Goal: Task Accomplishment & Management: Manage account settings

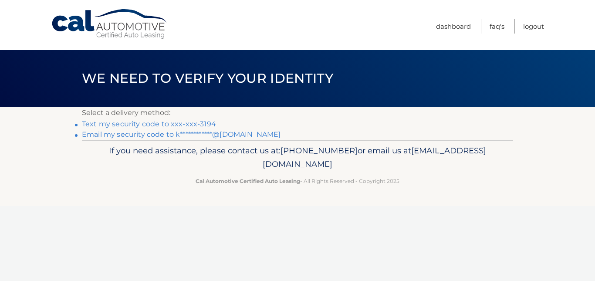
click at [117, 134] on link "**********" at bounding box center [181, 134] width 199 height 8
click at [135, 135] on link "**********" at bounding box center [181, 134] width 199 height 8
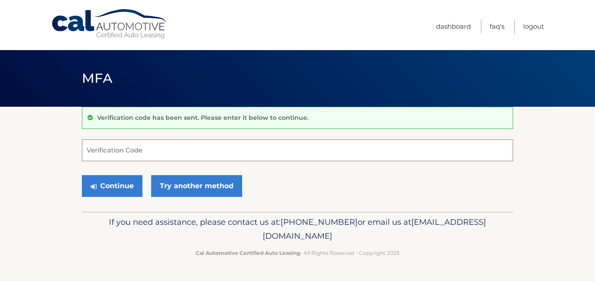
click at [93, 151] on input "Verification Code" at bounding box center [297, 150] width 431 height 22
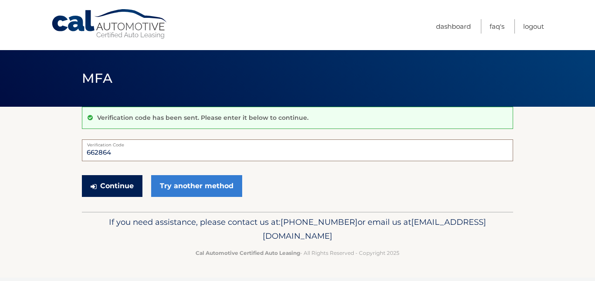
type input "662864"
click at [120, 186] on button "Continue" at bounding box center [112, 186] width 61 height 22
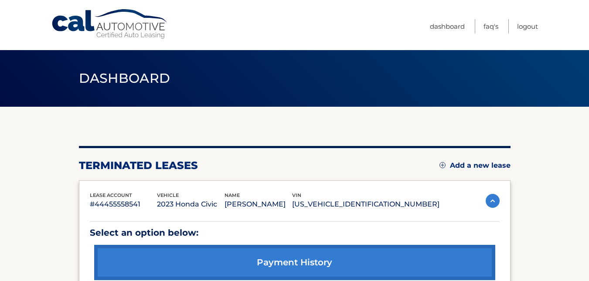
click at [492, 197] on img at bounding box center [492, 201] width 14 height 14
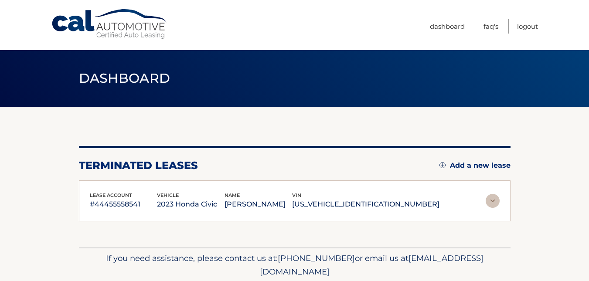
click at [492, 197] on img at bounding box center [492, 201] width 14 height 14
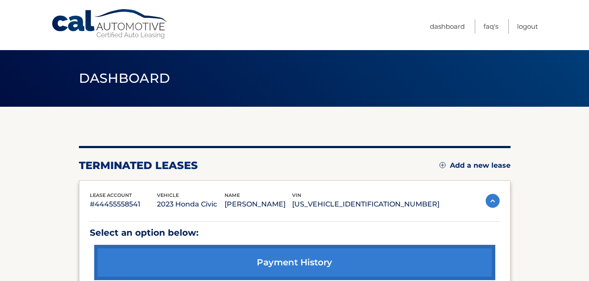
click at [444, 165] on img at bounding box center [442, 165] width 6 height 6
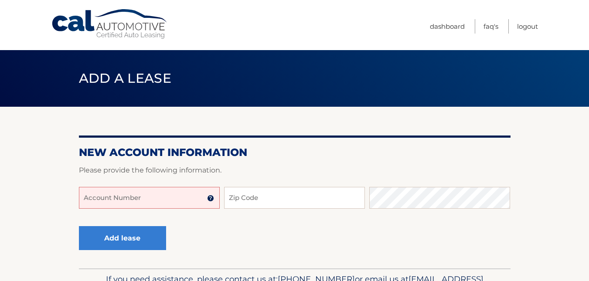
click at [85, 200] on input "Account Number" at bounding box center [149, 198] width 141 height 22
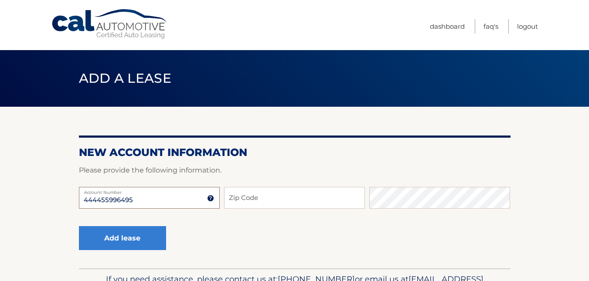
type input "444455996495"
click at [241, 201] on input "Zip Code" at bounding box center [294, 198] width 141 height 22
type input "07724"
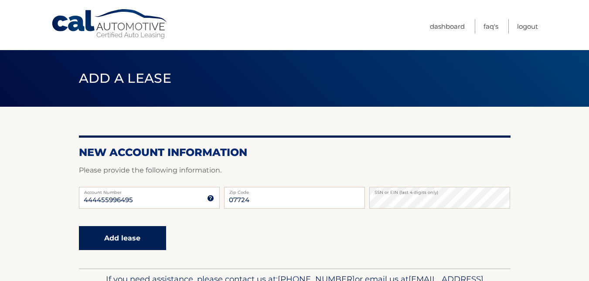
click at [122, 241] on button "Add lease" at bounding box center [122, 238] width 87 height 24
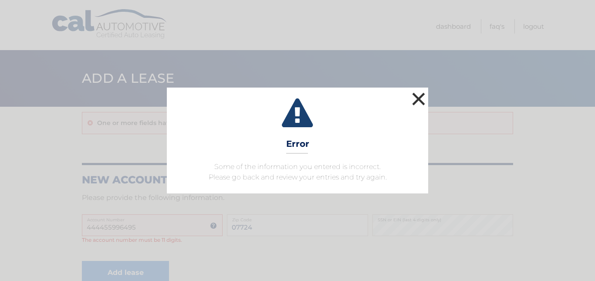
click at [418, 98] on button "×" at bounding box center [418, 98] width 17 height 17
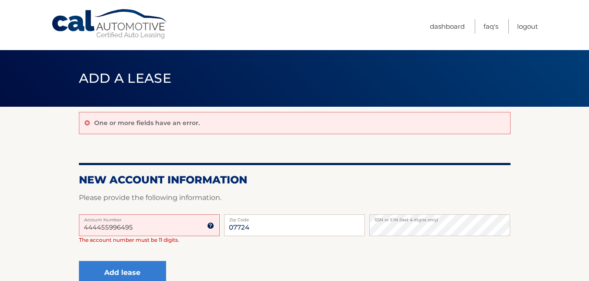
click at [135, 227] on input "444455996495" at bounding box center [149, 225] width 141 height 22
click at [86, 227] on input "444455996495" at bounding box center [149, 225] width 141 height 22
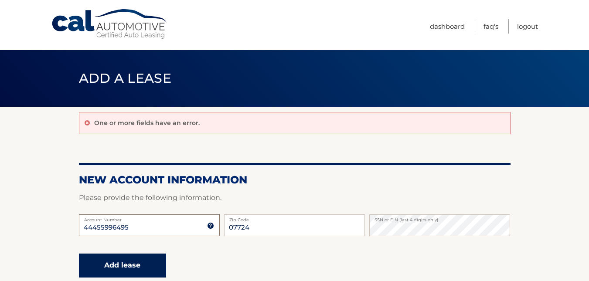
type input "44455996495"
click at [113, 261] on button "Add lease" at bounding box center [122, 266] width 87 height 24
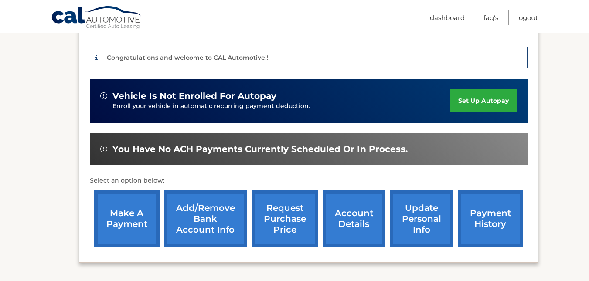
scroll to position [208, 0]
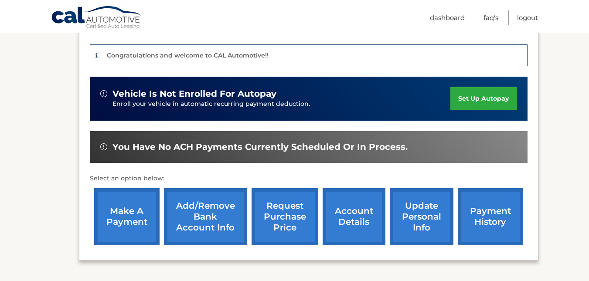
click at [121, 213] on link "make a payment" at bounding box center [126, 216] width 65 height 57
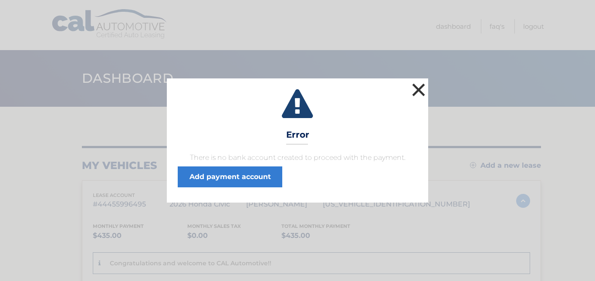
click at [418, 88] on button "×" at bounding box center [418, 89] width 17 height 17
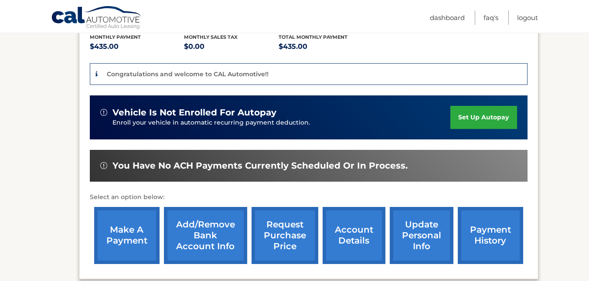
scroll to position [195, 0]
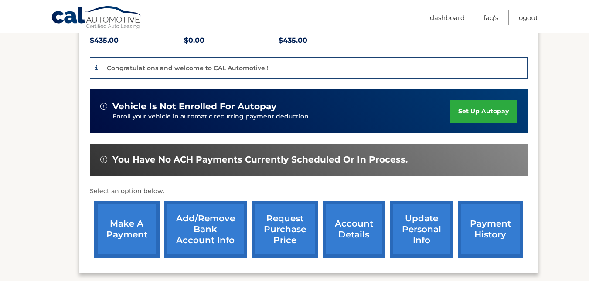
click at [205, 231] on link "Add/Remove bank account info" at bounding box center [205, 229] width 83 height 57
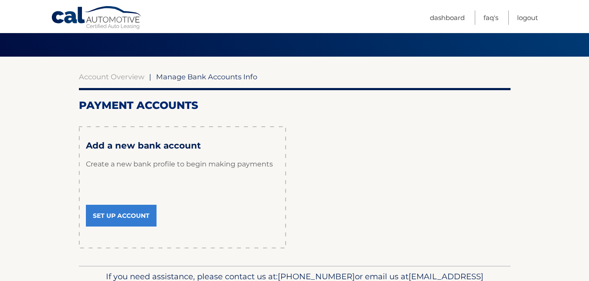
scroll to position [53, 0]
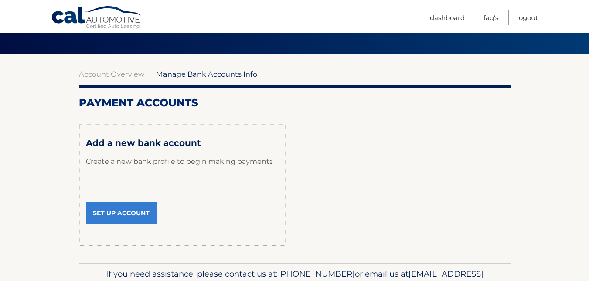
click at [114, 214] on link "Set Up Account" at bounding box center [121, 213] width 71 height 22
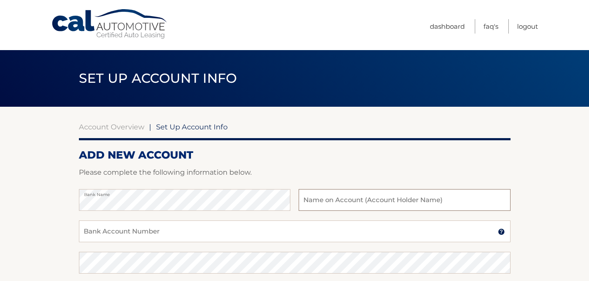
click at [320, 201] on input "text" at bounding box center [404, 200] width 211 height 22
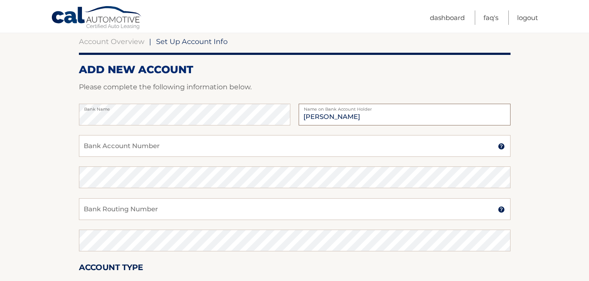
scroll to position [94, 0]
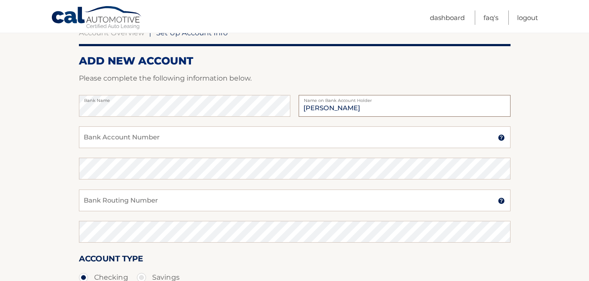
type input "Kevin M McEvoy"
click at [105, 141] on input "Bank Account Number" at bounding box center [294, 137] width 431 height 22
type input "7211456954"
click at [92, 198] on input "Bank Routing Number" at bounding box center [294, 201] width 431 height 22
type input "021200025"
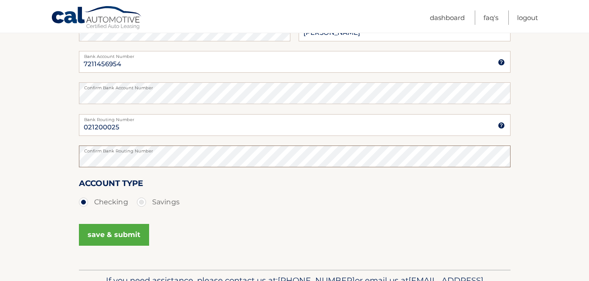
scroll to position [205, 0]
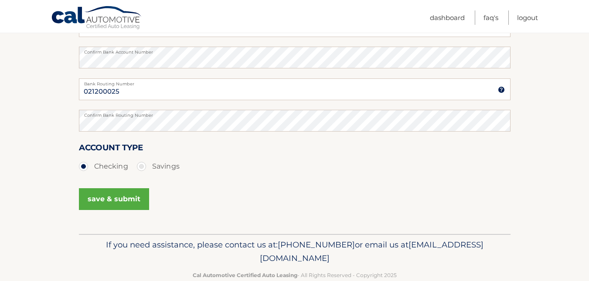
click at [109, 200] on button "save & submit" at bounding box center [114, 199] width 70 height 22
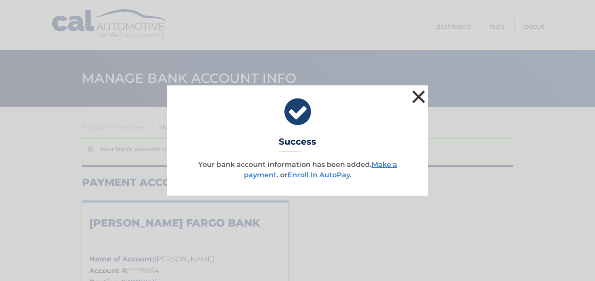
click at [421, 93] on button "×" at bounding box center [418, 96] width 17 height 17
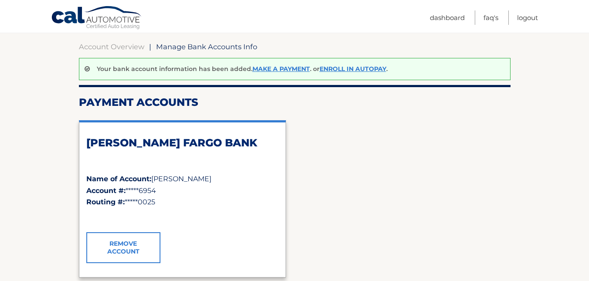
scroll to position [48, 0]
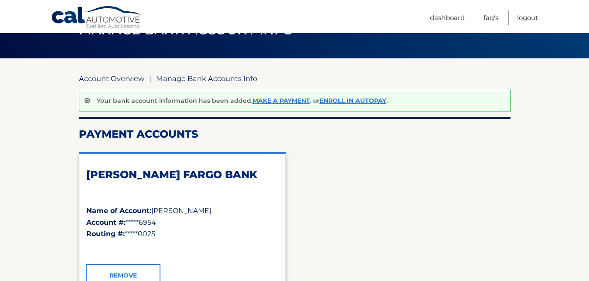
click at [114, 78] on link "Account Overview" at bounding box center [111, 78] width 65 height 9
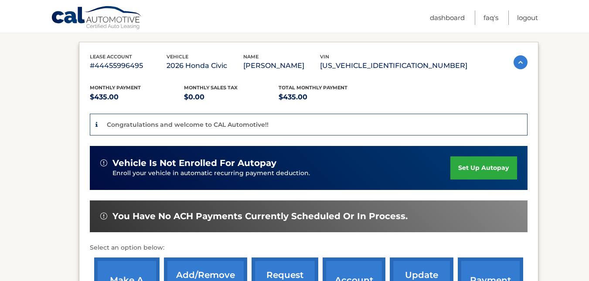
scroll to position [243, 0]
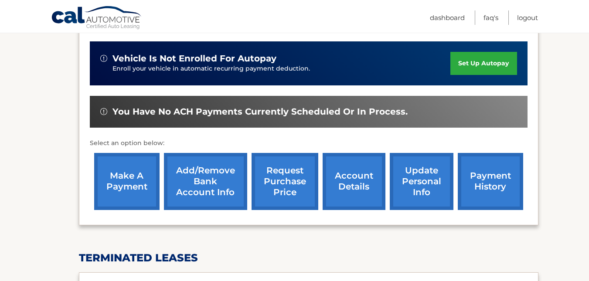
click at [115, 183] on link "make a payment" at bounding box center [126, 181] width 65 height 57
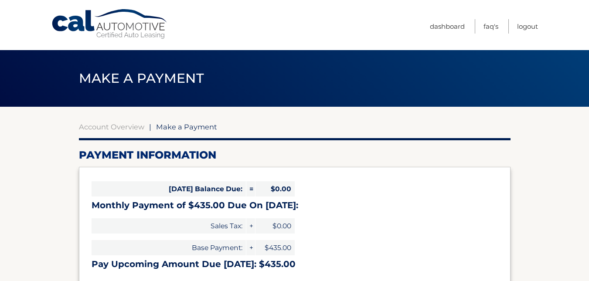
select select "MGZhZDdmOGMtZDdkZi00NTA4LWJhYjYtYmU3ZTNkMTVmMTNk"
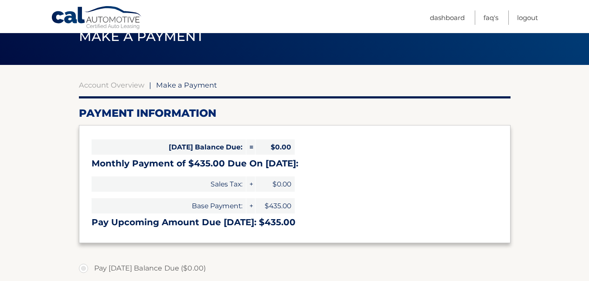
scroll to position [34, 0]
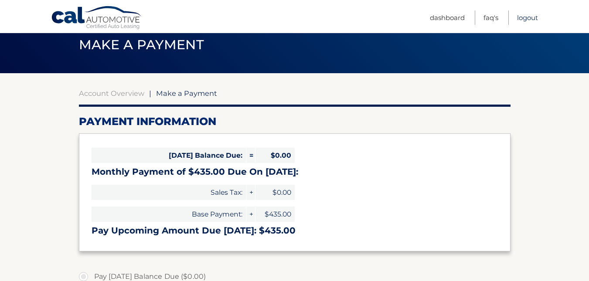
click at [525, 20] on link "Logout" at bounding box center [527, 17] width 21 height 14
